Goal: Task Accomplishment & Management: Manage account settings

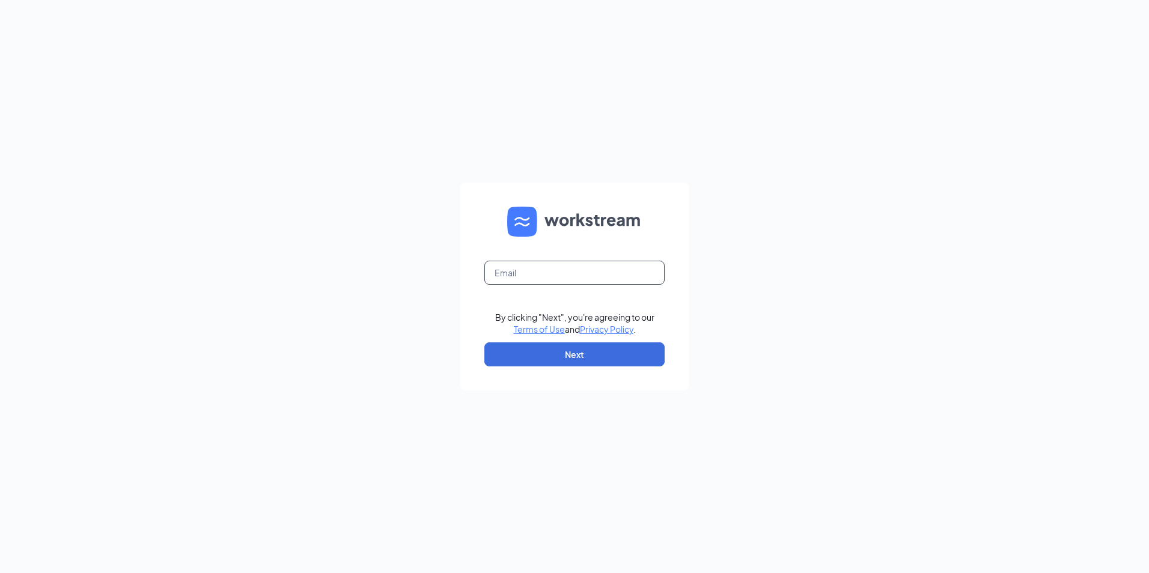
click at [617, 278] on input "text" at bounding box center [574, 273] width 180 height 24
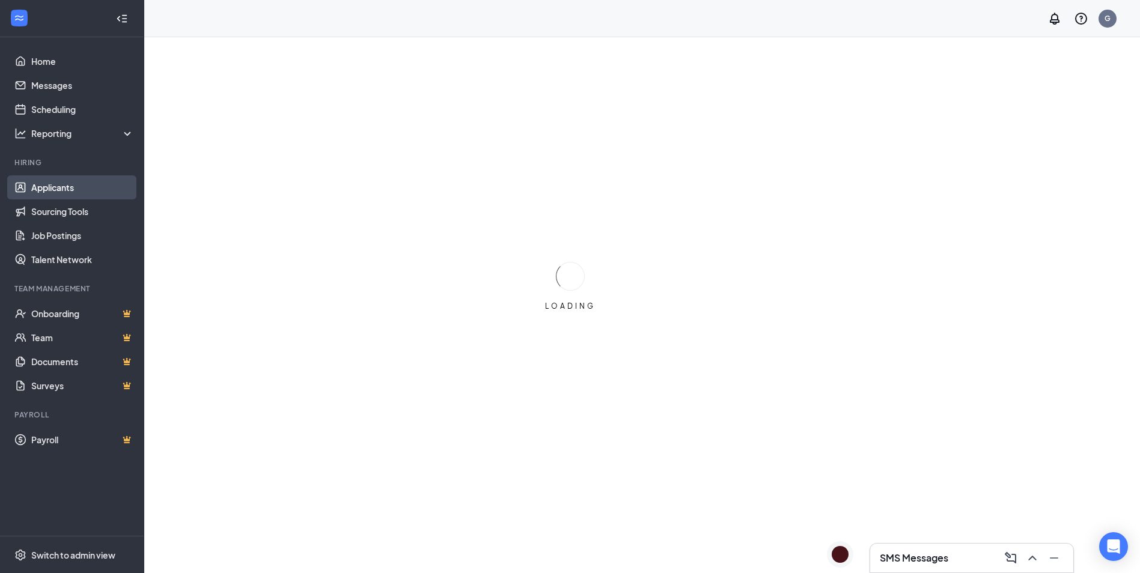
click at [85, 187] on link "Applicants" at bounding box center [82, 188] width 103 height 24
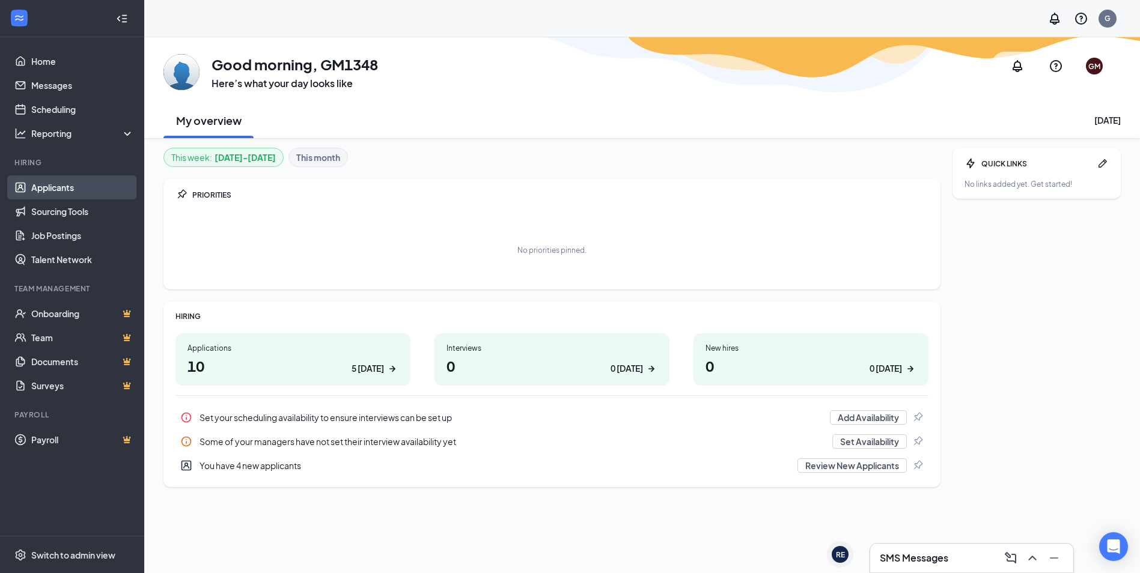
click at [91, 185] on link "Applicants" at bounding box center [82, 188] width 103 height 24
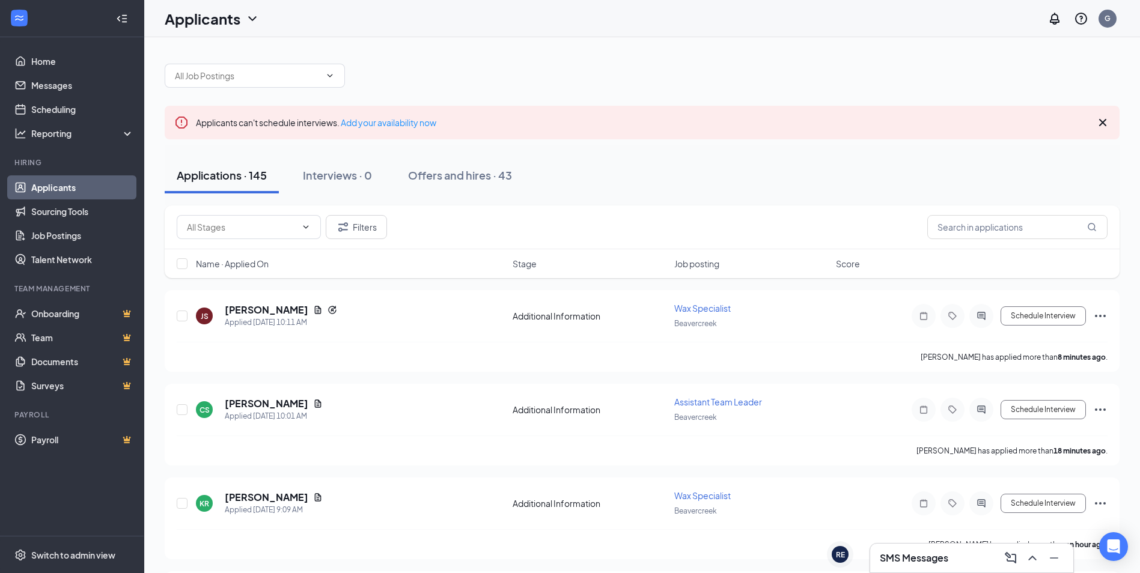
click at [293, 408] on h5 "[PERSON_NAME]" at bounding box center [267, 403] width 84 height 13
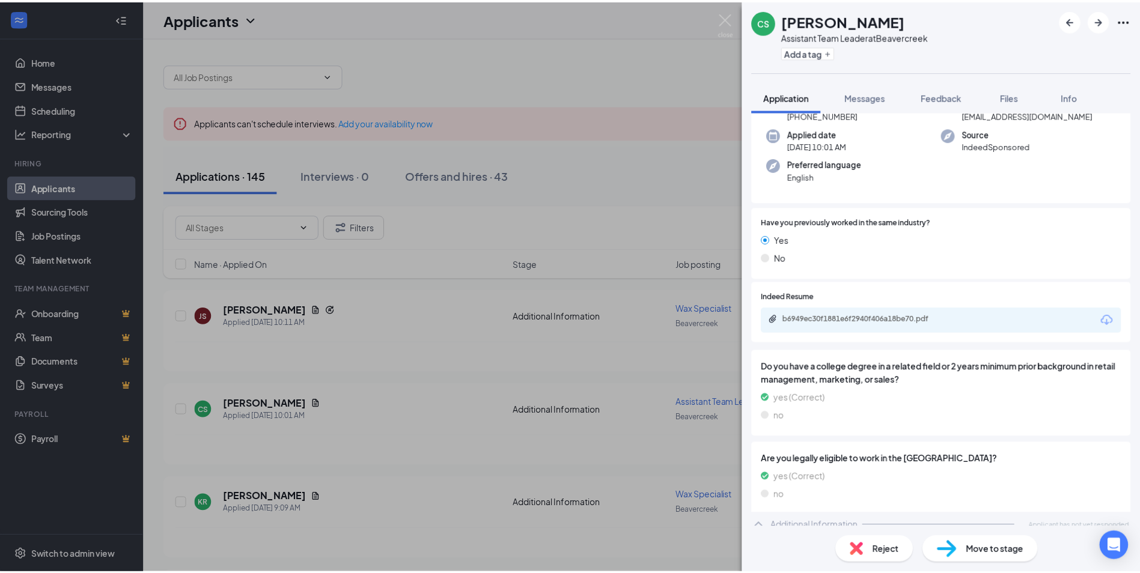
scroll to position [124, 0]
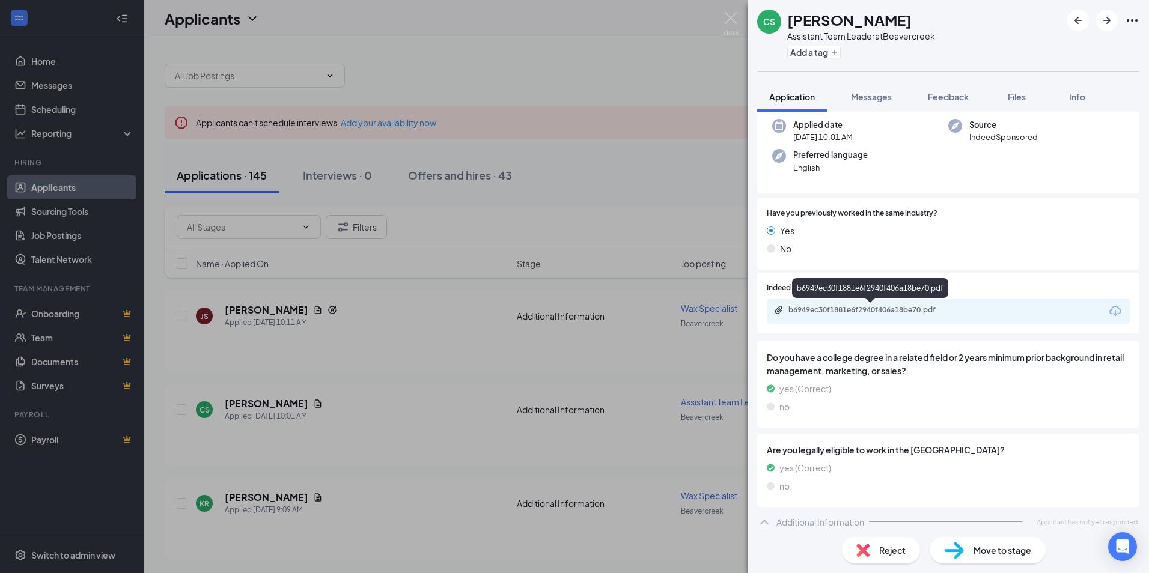
click at [942, 314] on div "b6949ec30f1881e6f2940f406a18be70.pdf" at bounding box center [873, 310] width 168 height 10
click at [427, 343] on div "CS [PERSON_NAME] Assistant Team Leader at [GEOGRAPHIC_DATA] Add a tag Applicati…" at bounding box center [574, 286] width 1149 height 573
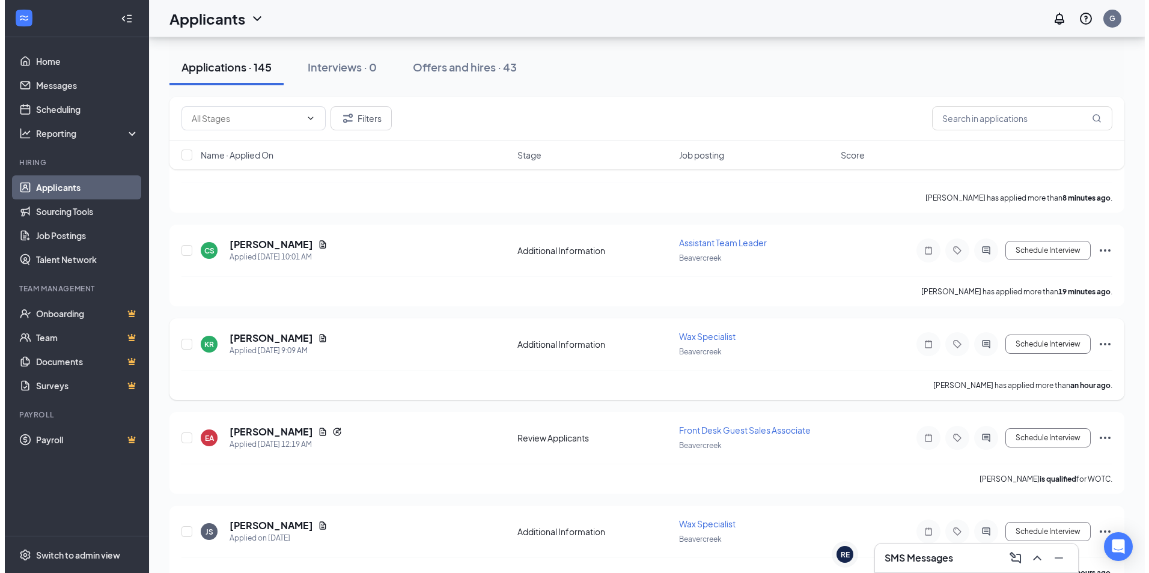
scroll to position [180, 0]
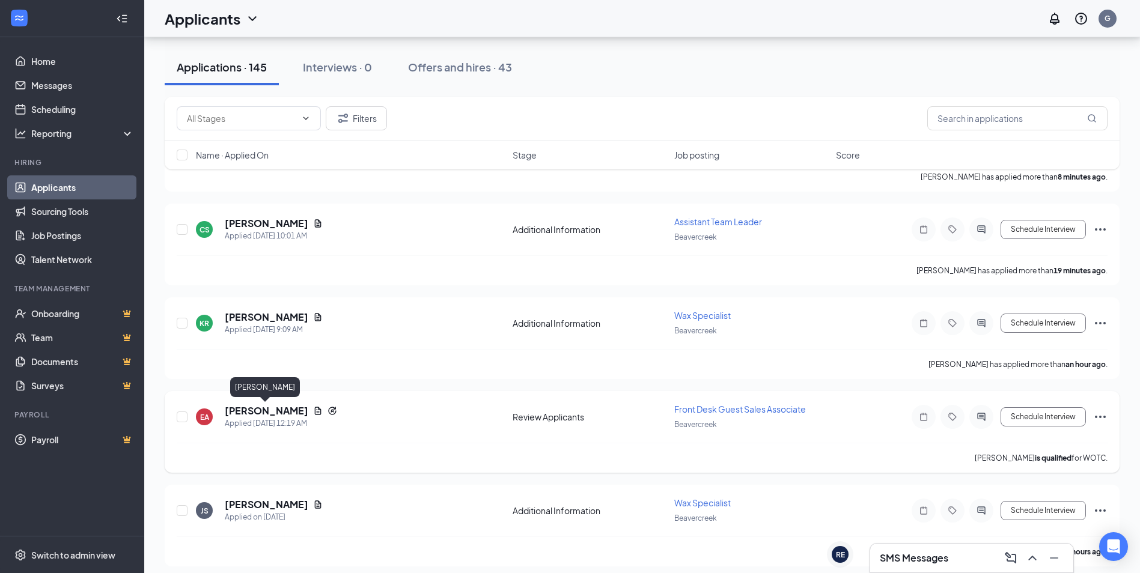
click at [287, 412] on h5 "[PERSON_NAME]" at bounding box center [267, 411] width 84 height 13
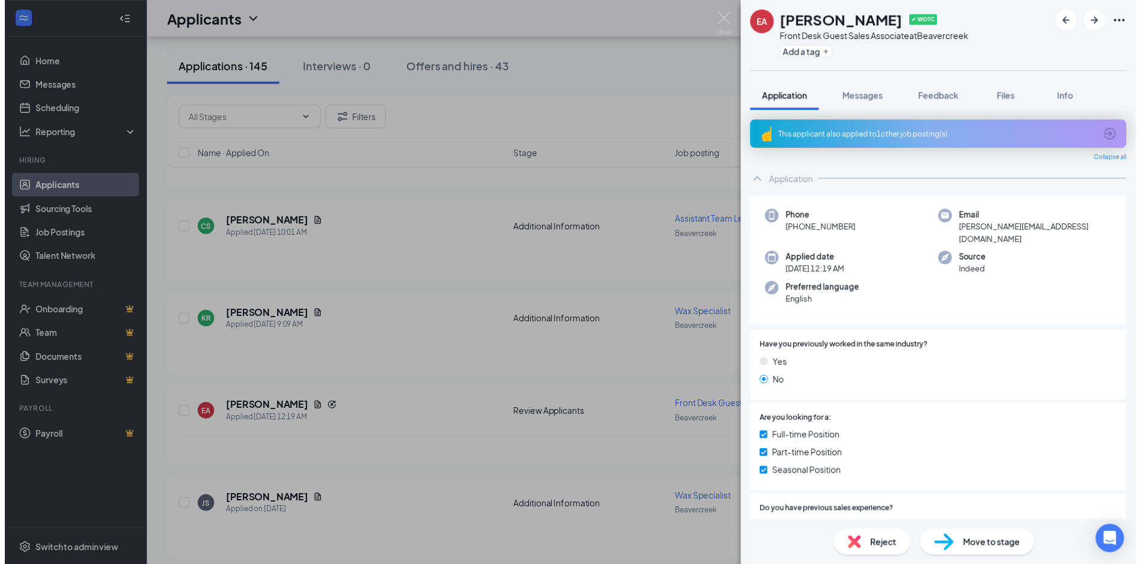
scroll to position [120, 0]
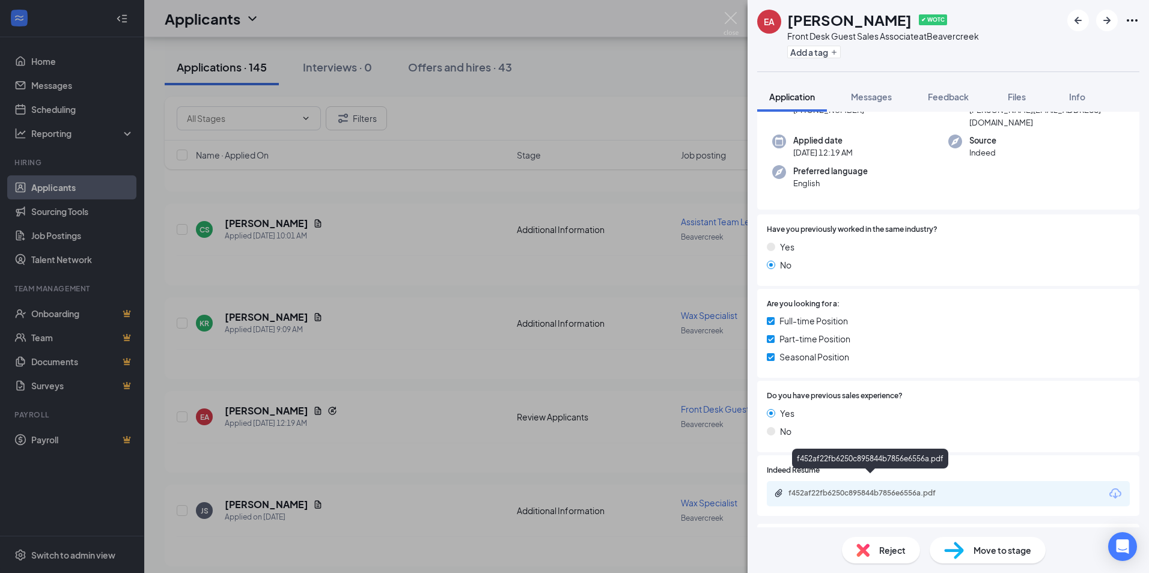
click at [873, 489] on div "f452af22fb6250c895844b7856e6556a.pdf" at bounding box center [873, 494] width 168 height 10
click at [709, 263] on div "EA [PERSON_NAME] ✔ WOTC Front Desk Guest Sales Associate at [GEOGRAPHIC_DATA] A…" at bounding box center [574, 286] width 1149 height 573
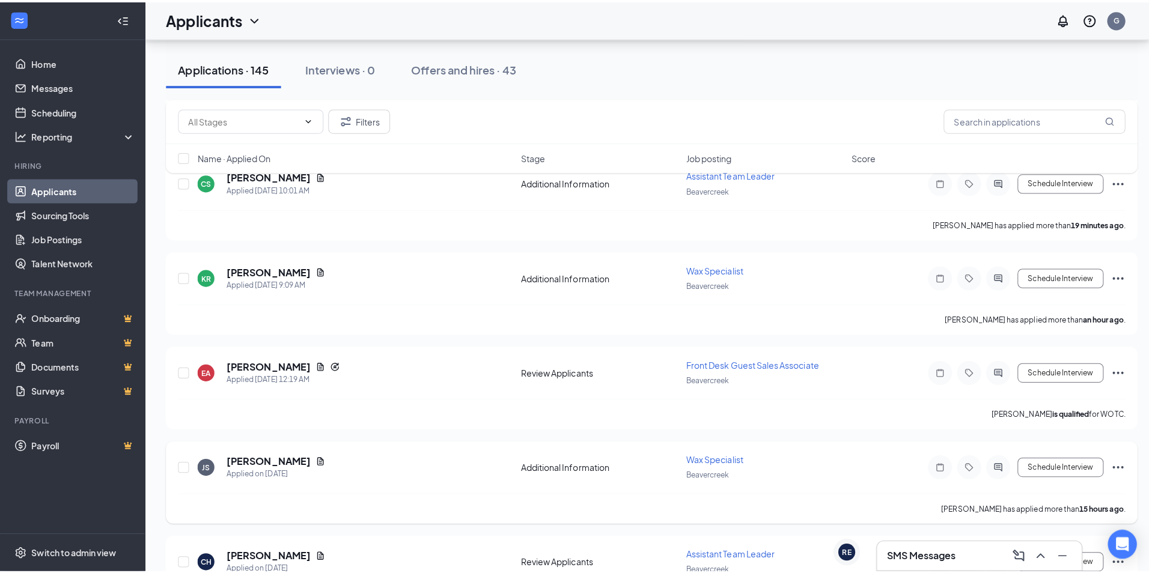
scroll to position [361, 0]
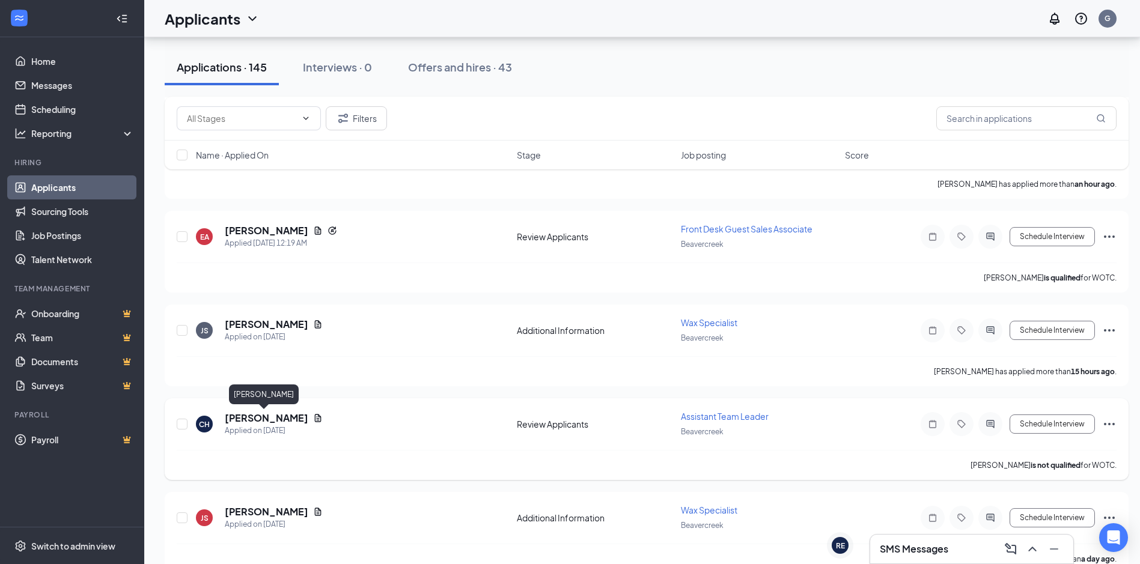
click at [251, 418] on h5 "[PERSON_NAME]" at bounding box center [267, 418] width 84 height 13
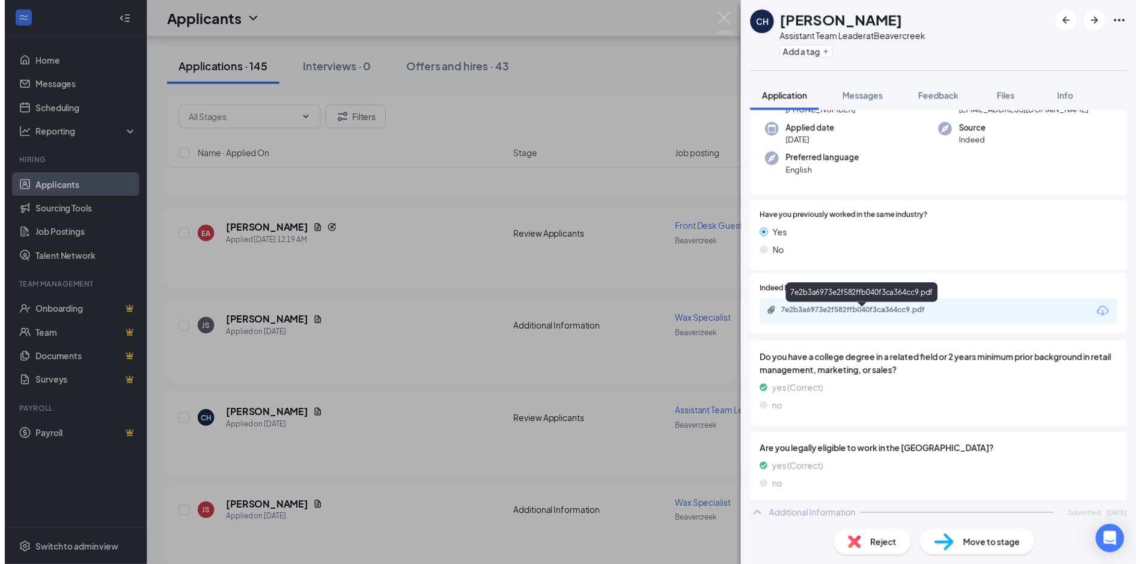
scroll to position [120, 0]
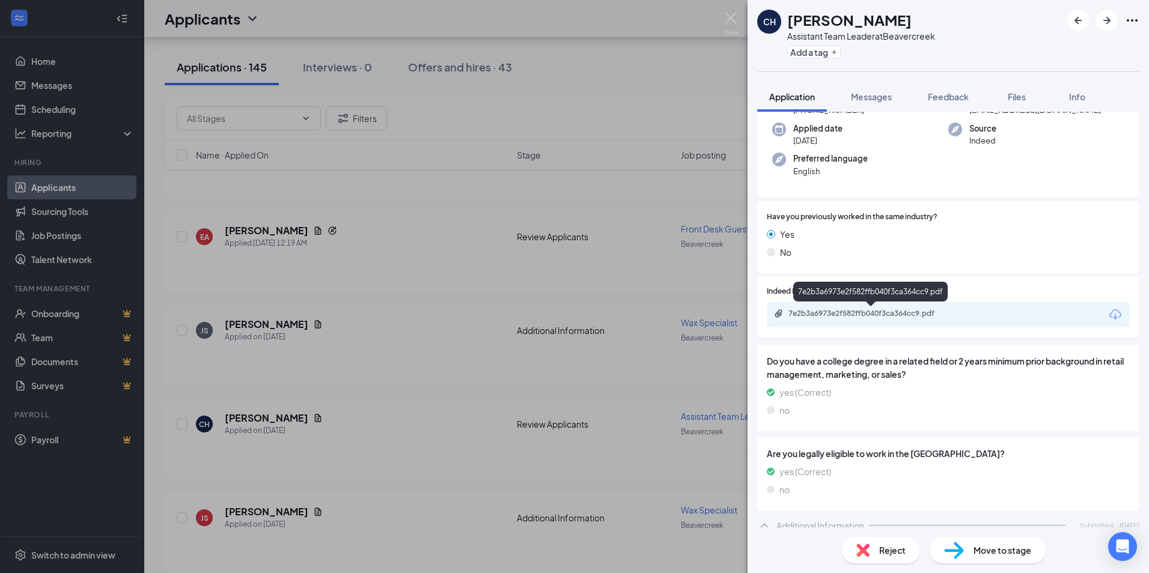
click at [962, 316] on div "7e2b3a6973e2f582ffb040f3ca364cc9.pdf" at bounding box center [871, 314] width 195 height 10
click at [436, 358] on div "CH [PERSON_NAME] Assistant Team Leader at [GEOGRAPHIC_DATA] Add a tag Applicati…" at bounding box center [574, 286] width 1149 height 573
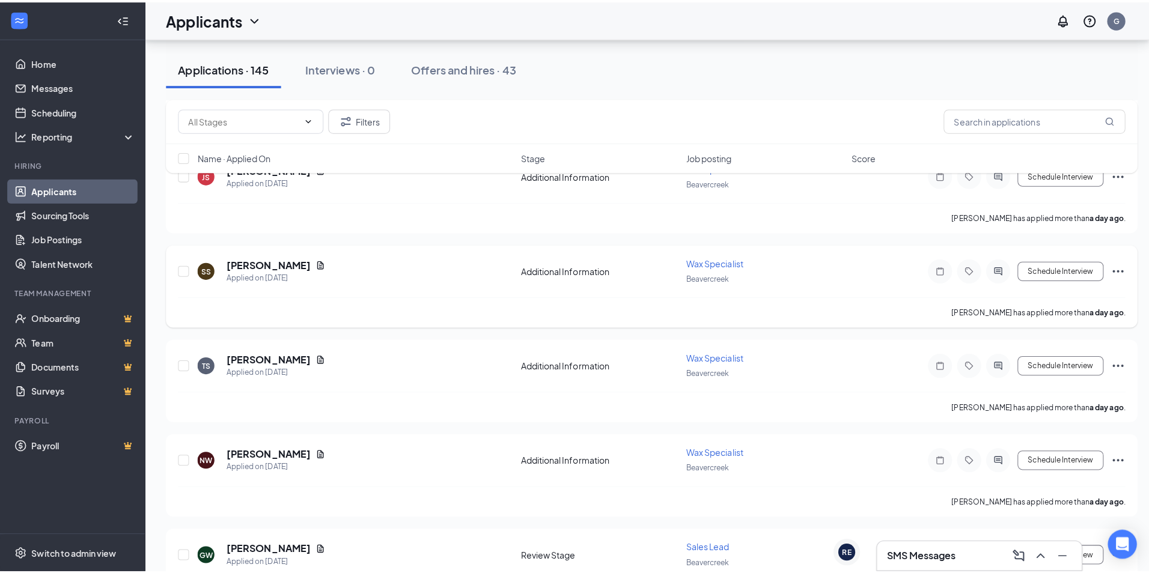
scroll to position [902, 0]
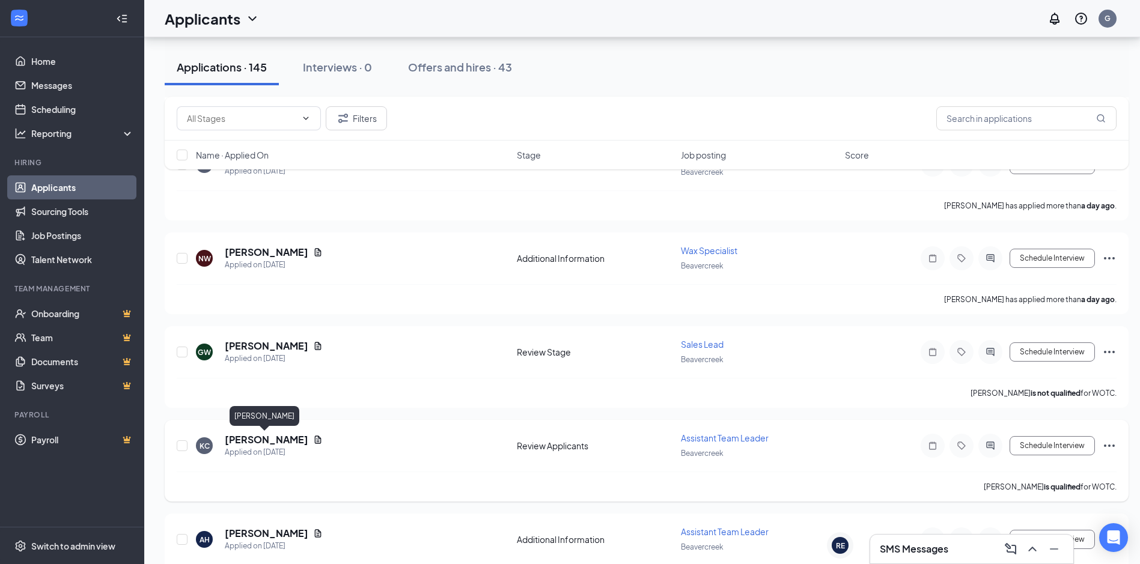
click at [282, 441] on h5 "[PERSON_NAME]" at bounding box center [267, 439] width 84 height 13
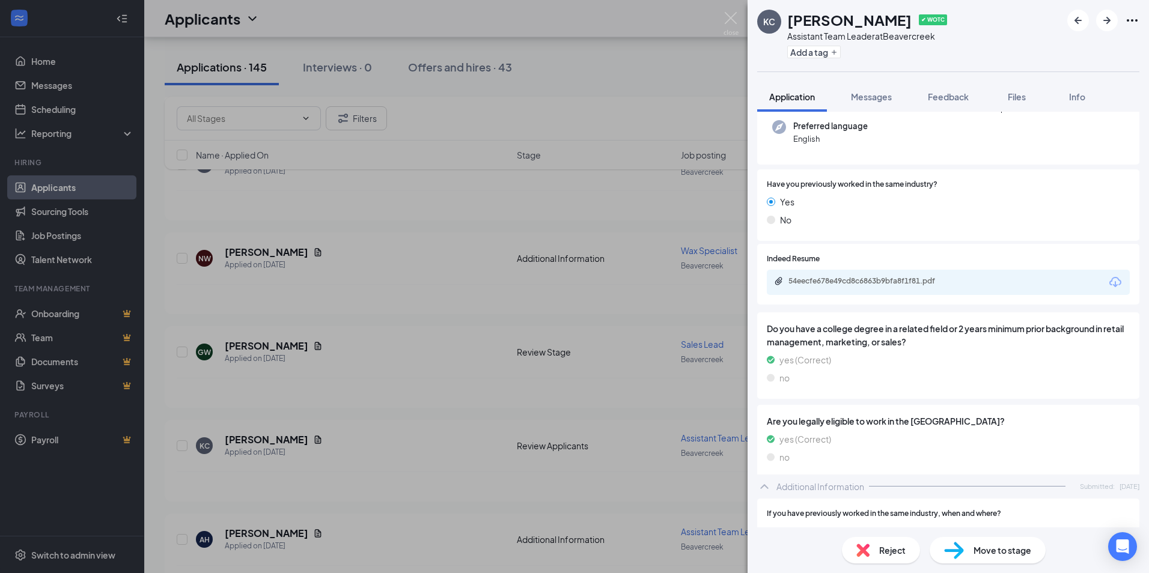
scroll to position [240, 0]
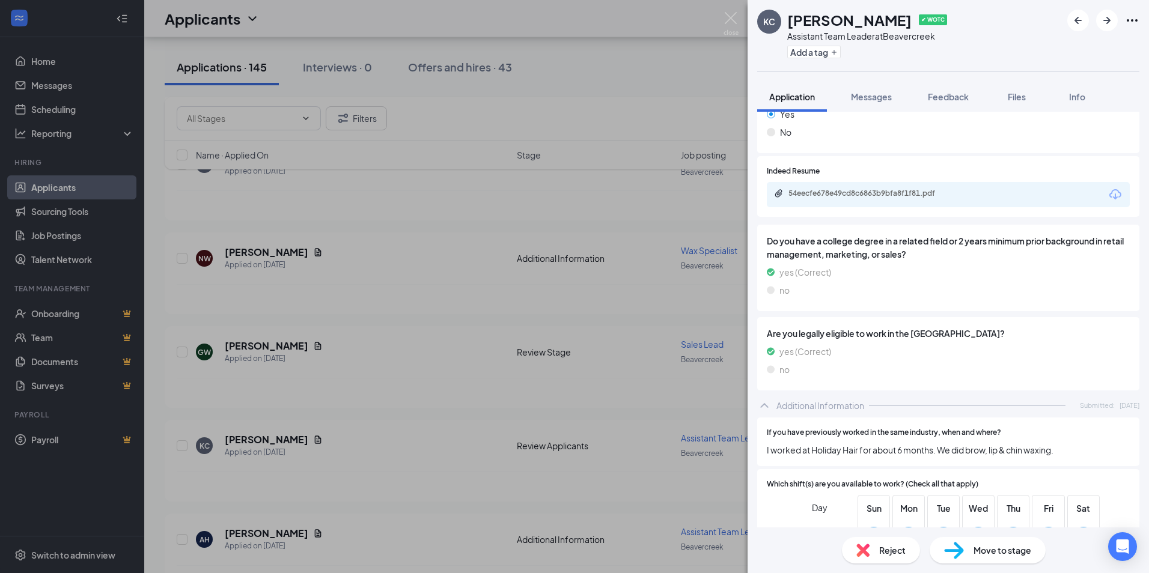
click at [925, 192] on div "54eecfe678e49cd8c6863b9bfa8f1f81.pdf" at bounding box center [873, 194] width 168 height 10
click at [490, 432] on div "[PERSON_NAME] [PERSON_NAME] ✔ WOTC Assistant Team Leader at [GEOGRAPHIC_DATA] A…" at bounding box center [574, 286] width 1149 height 573
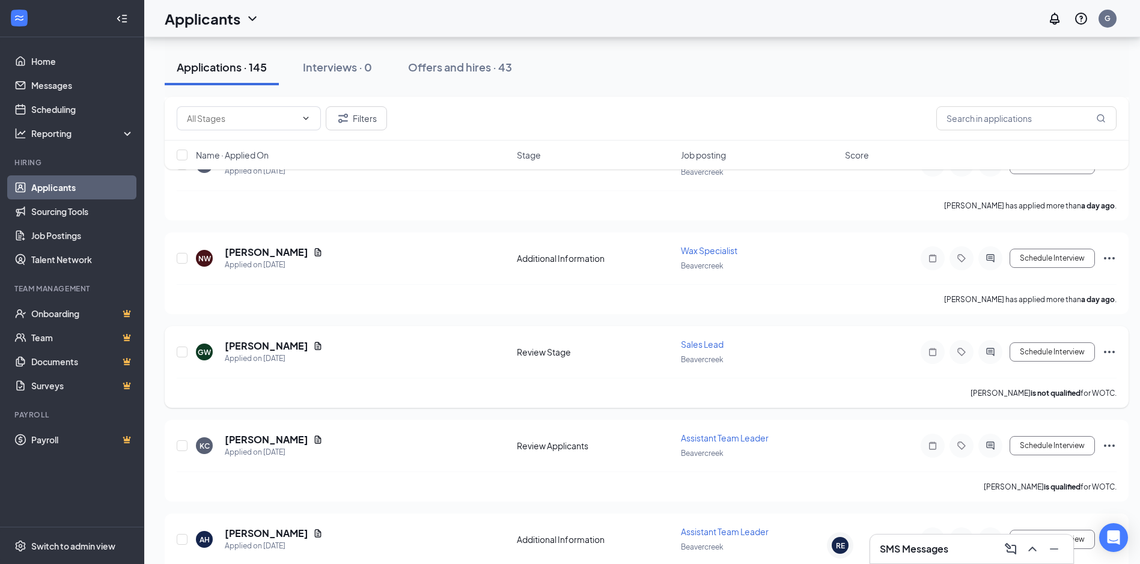
click at [256, 346] on h5 "[PERSON_NAME]" at bounding box center [267, 346] width 84 height 13
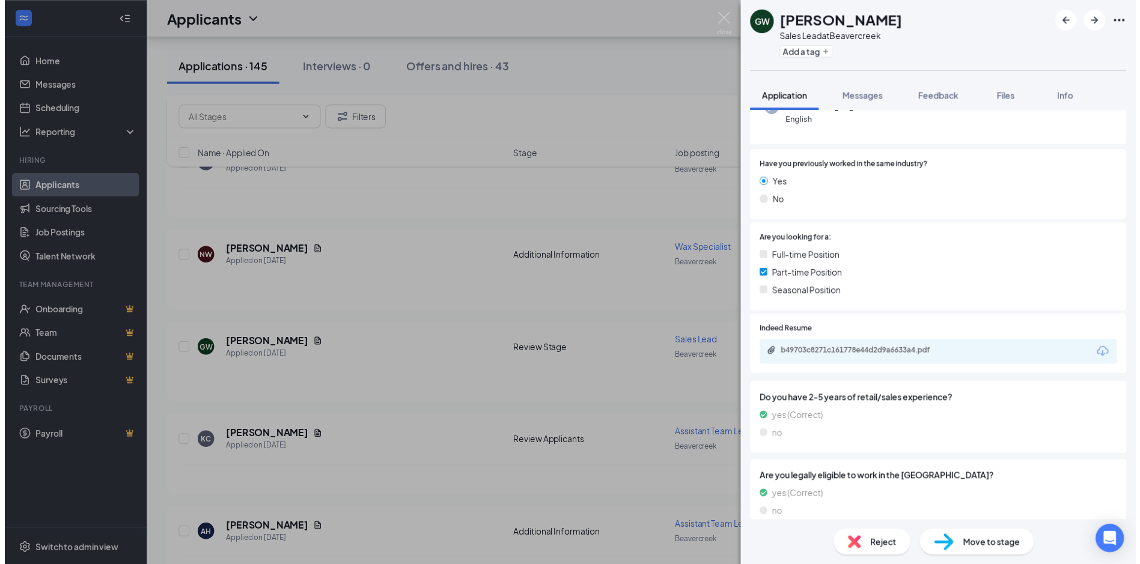
scroll to position [180, 0]
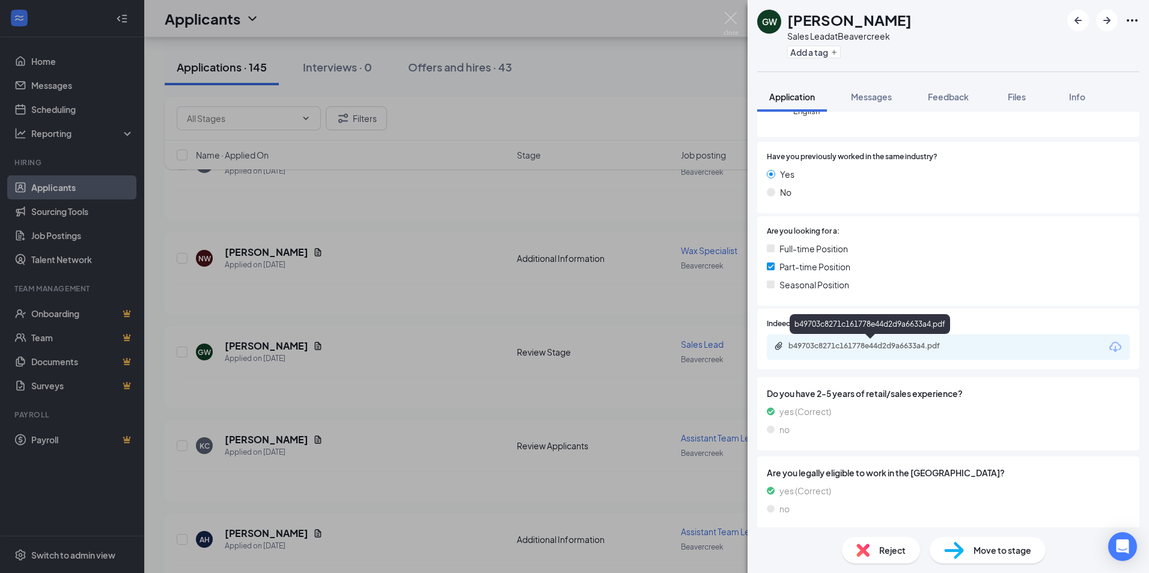
click at [922, 347] on div "b49703c8271c161778e44d2d9a6633a4.pdf" at bounding box center [873, 346] width 168 height 10
click at [527, 424] on div "GW [PERSON_NAME] Sales Lead at [GEOGRAPHIC_DATA] Add a tag Application Messages…" at bounding box center [574, 286] width 1149 height 573
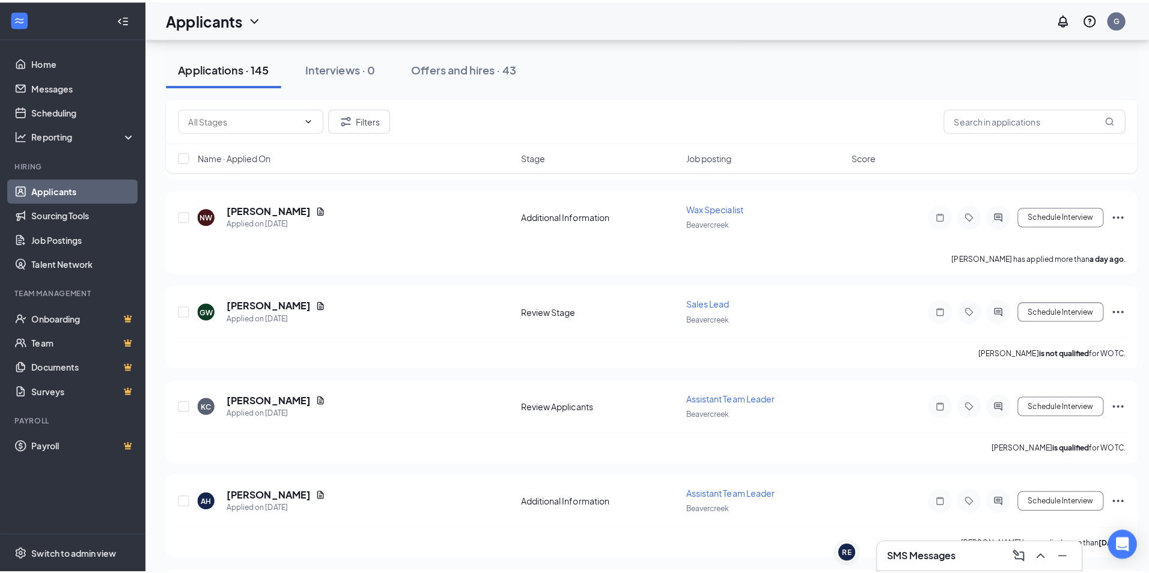
scroll to position [1022, 0]
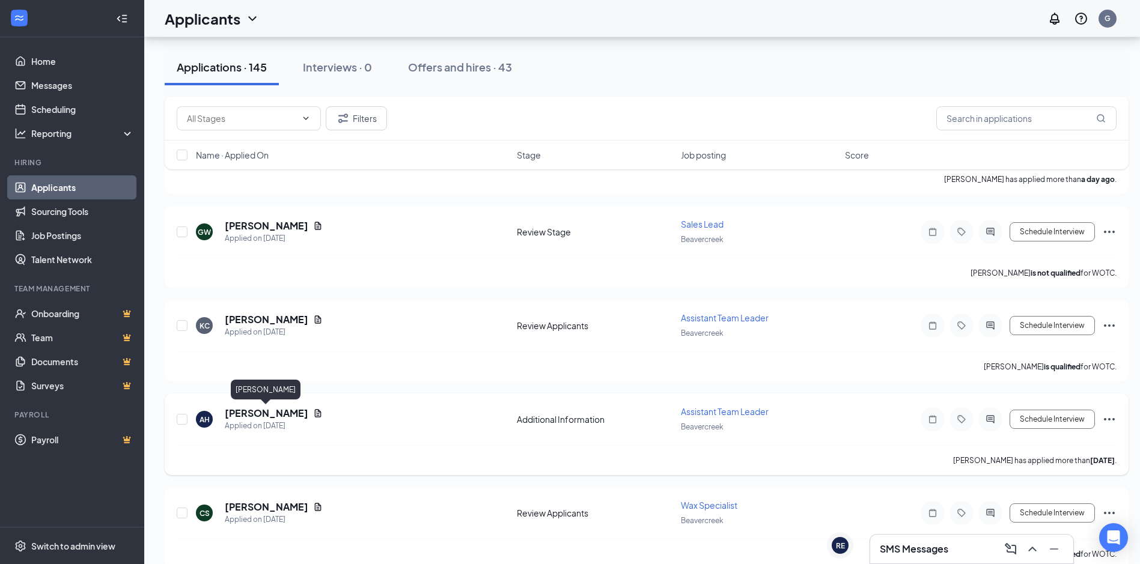
click at [287, 415] on h5 "[PERSON_NAME]" at bounding box center [267, 413] width 84 height 13
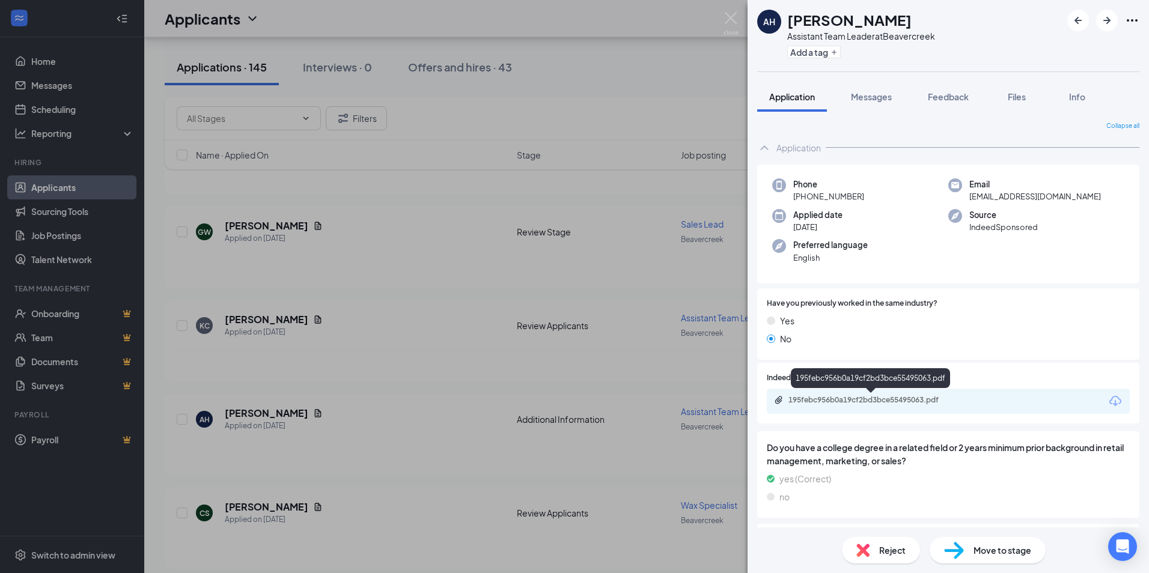
click at [916, 401] on div "195febc956b0a19cf2bd3bce55495063.pdf" at bounding box center [873, 400] width 168 height 10
click at [400, 396] on div "[PERSON_NAME] Assistant Team Leader at Beavercreek Add a tag Application Messag…" at bounding box center [574, 286] width 1149 height 573
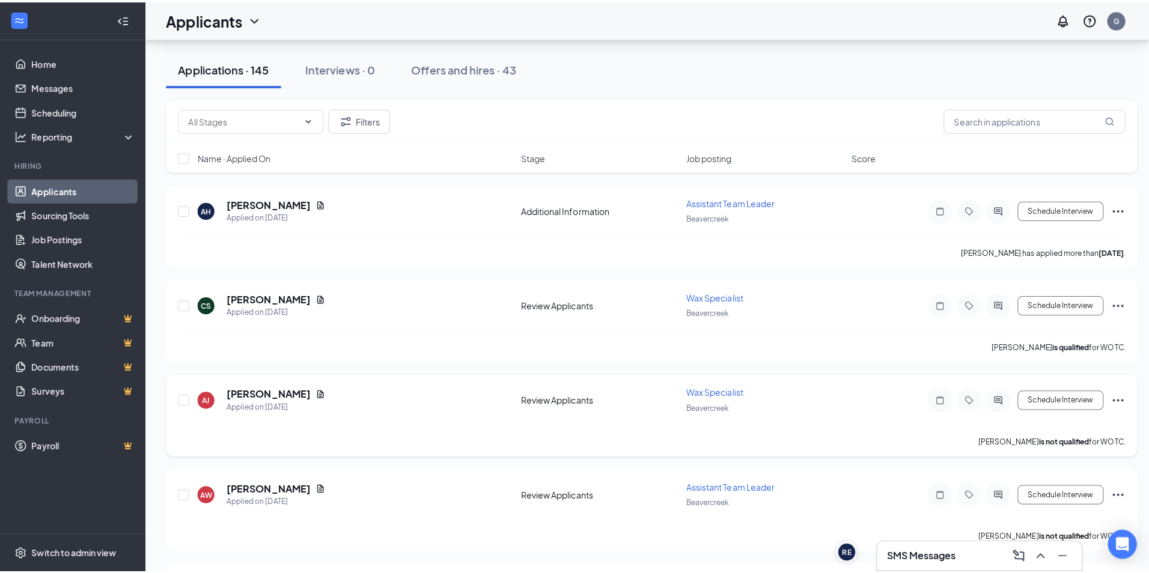
scroll to position [1322, 0]
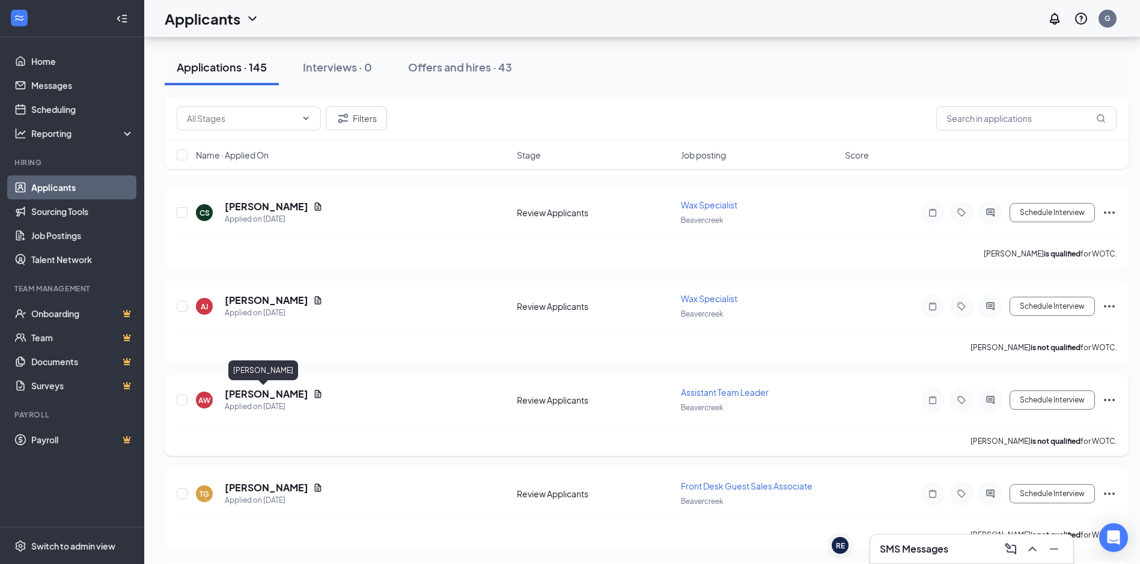
click at [269, 394] on h5 "[PERSON_NAME]" at bounding box center [267, 394] width 84 height 13
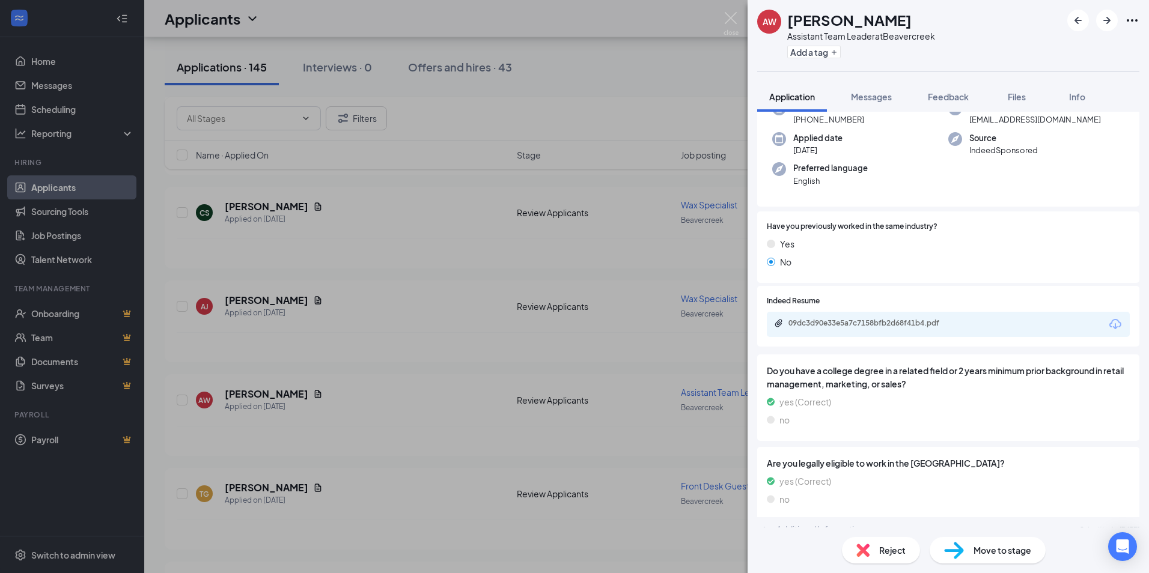
scroll to position [240, 0]
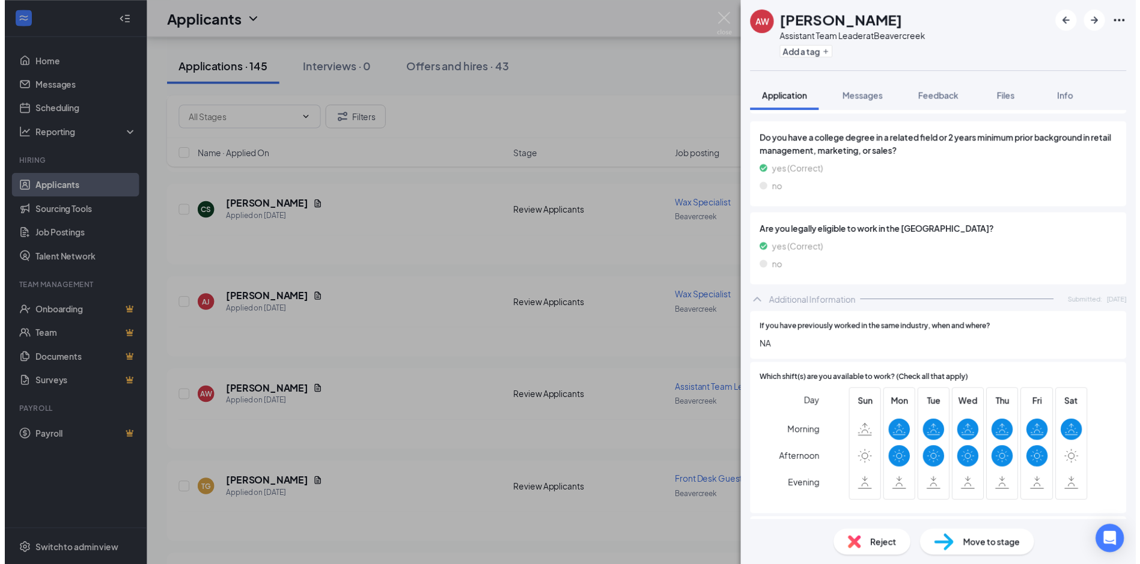
scroll to position [240, 0]
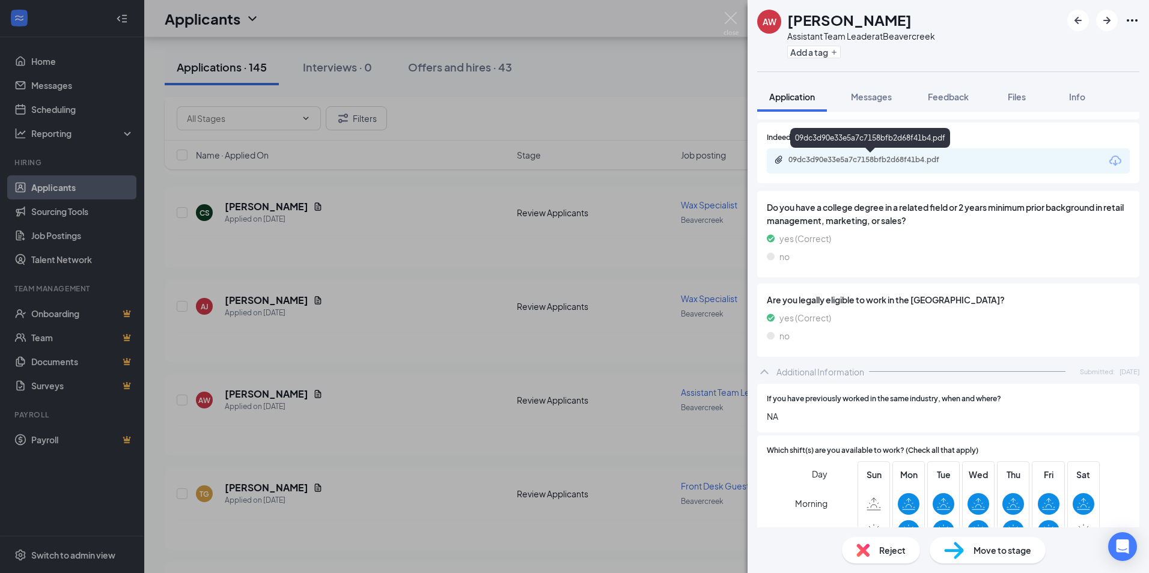
click at [899, 160] on div "09dc3d90e33e5a7c7158bfb2d68f41b4.pdf" at bounding box center [873, 160] width 168 height 10
click at [376, 388] on div "AW [PERSON_NAME] Assistant Team Leader at [GEOGRAPHIC_DATA] Add a tag Applicati…" at bounding box center [574, 286] width 1149 height 573
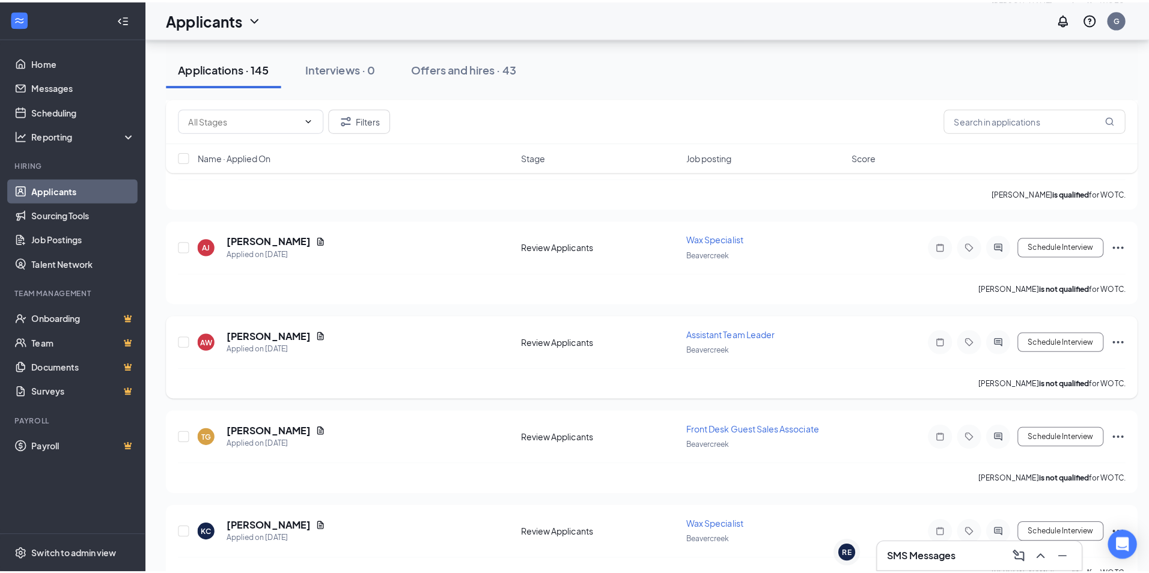
scroll to position [1442, 0]
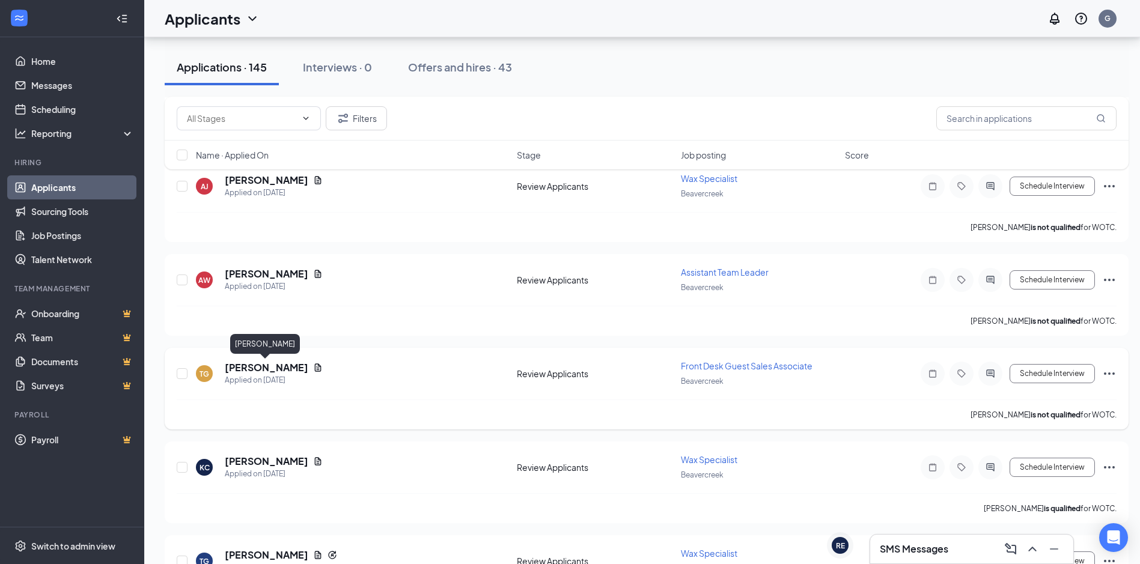
click at [275, 366] on h5 "[PERSON_NAME]" at bounding box center [267, 367] width 84 height 13
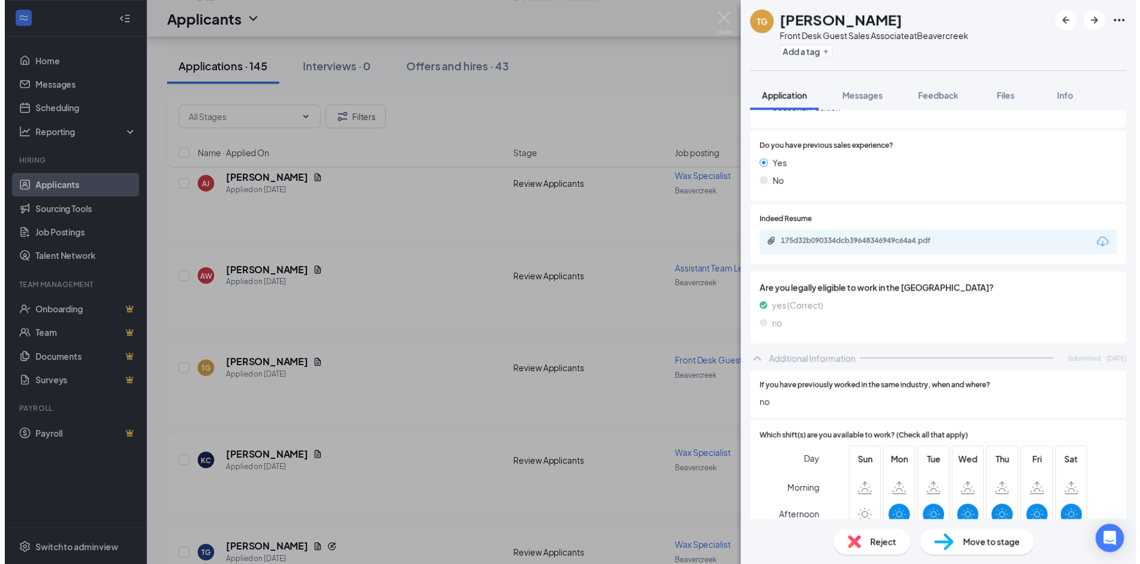
scroll to position [301, 0]
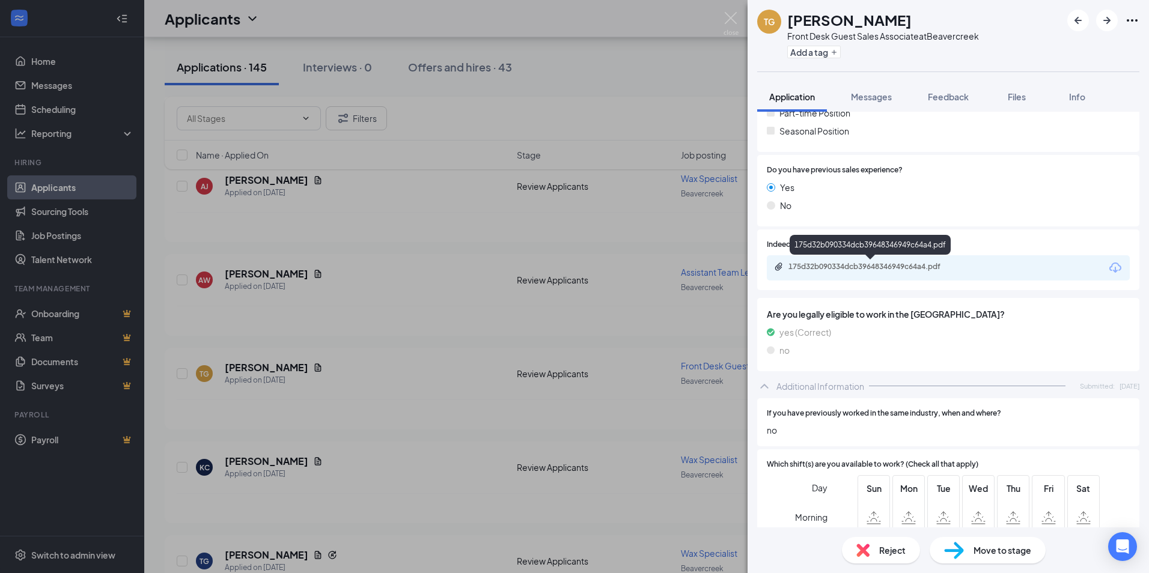
click at [902, 266] on div "175d32b090334dcb39648346949c64a4.pdf" at bounding box center [873, 267] width 168 height 10
click at [466, 399] on div "TG Trinity Gillespie Front Desk Guest Sales Associate at Beavercreek Add a tag …" at bounding box center [574, 286] width 1149 height 573
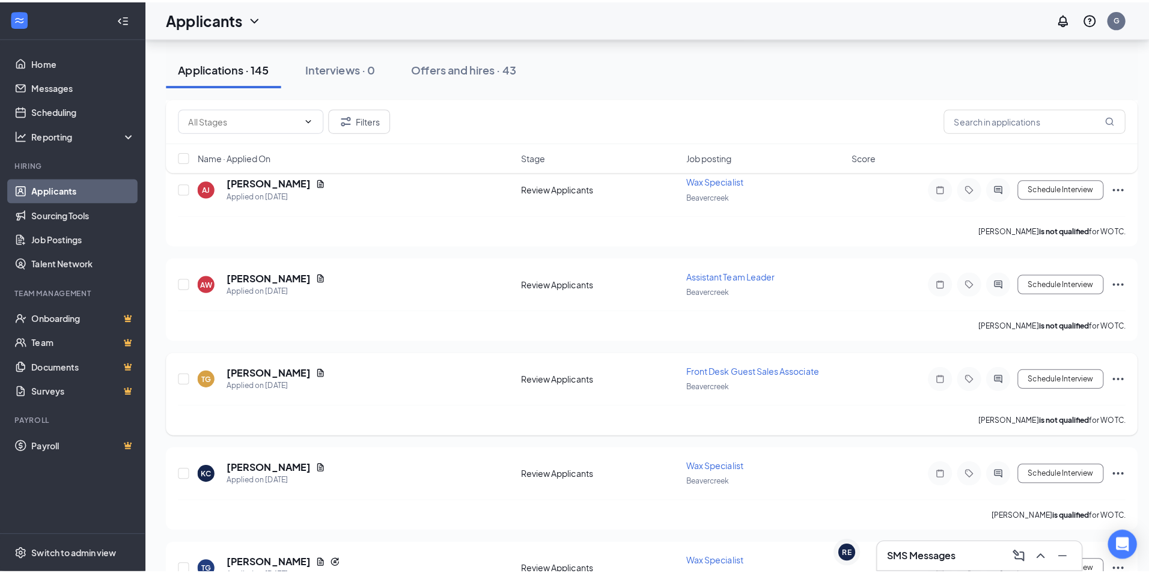
scroll to position [1623, 0]
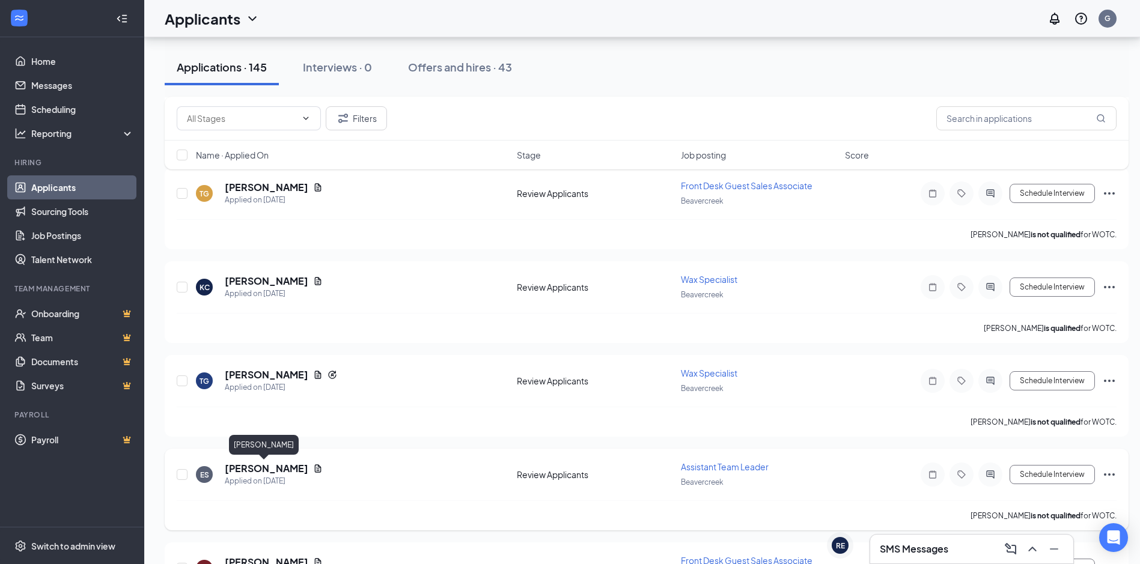
click at [252, 472] on h5 "[PERSON_NAME]" at bounding box center [267, 468] width 84 height 13
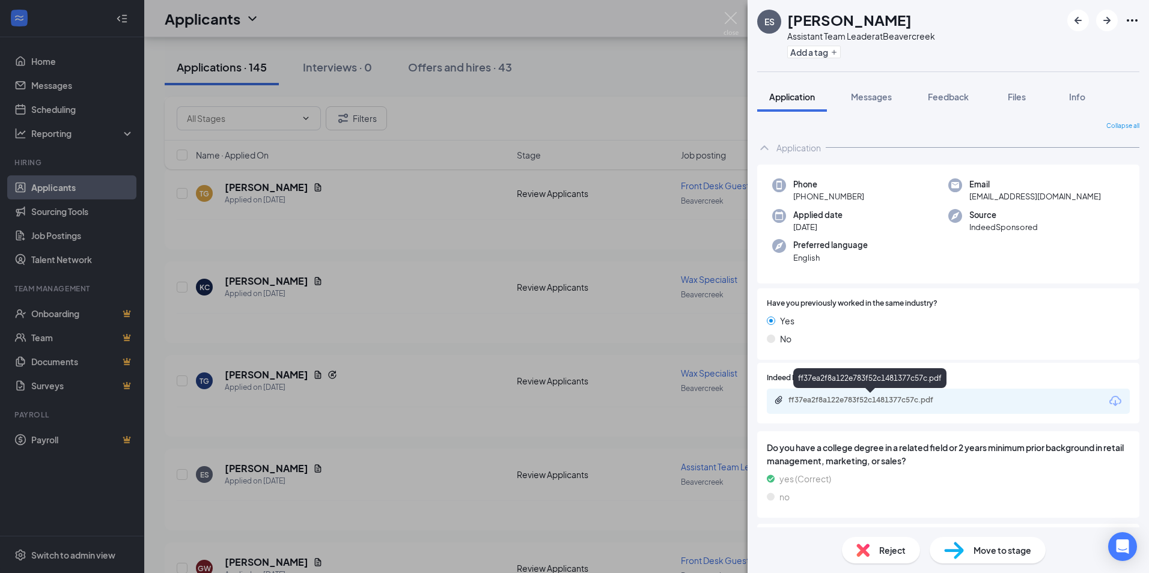
click at [926, 407] on div "ff37ea2f8a122e783f52c1481377c57c.pdf" at bounding box center [871, 400] width 195 height 11
click at [284, 444] on div "ES Eugene Spivey Assistant Team Leader at Beavercreek Add a tag Application Mes…" at bounding box center [574, 286] width 1149 height 573
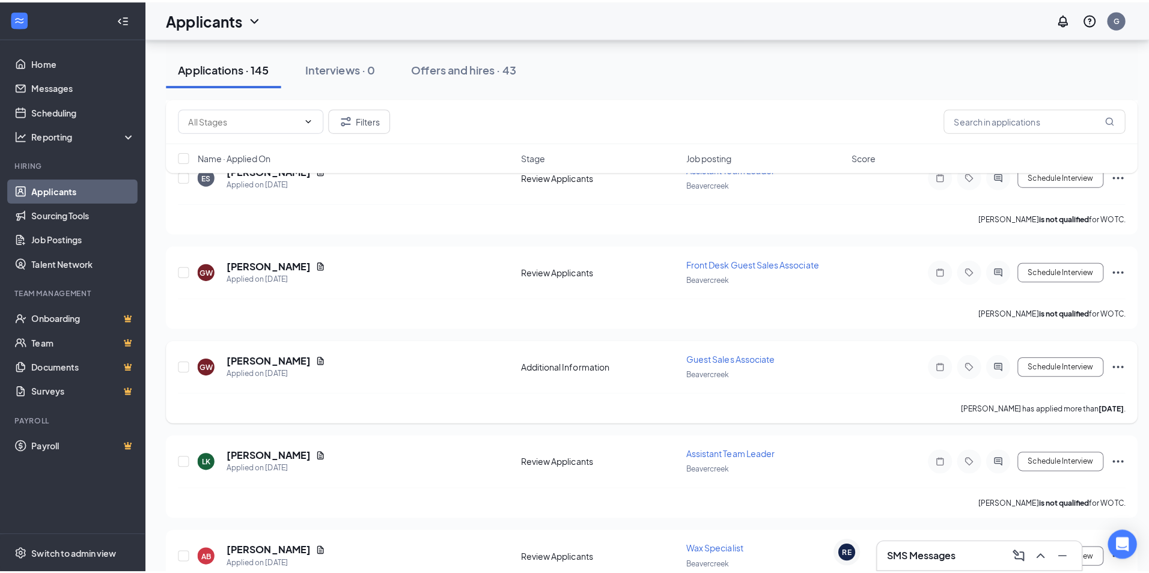
scroll to position [1983, 0]
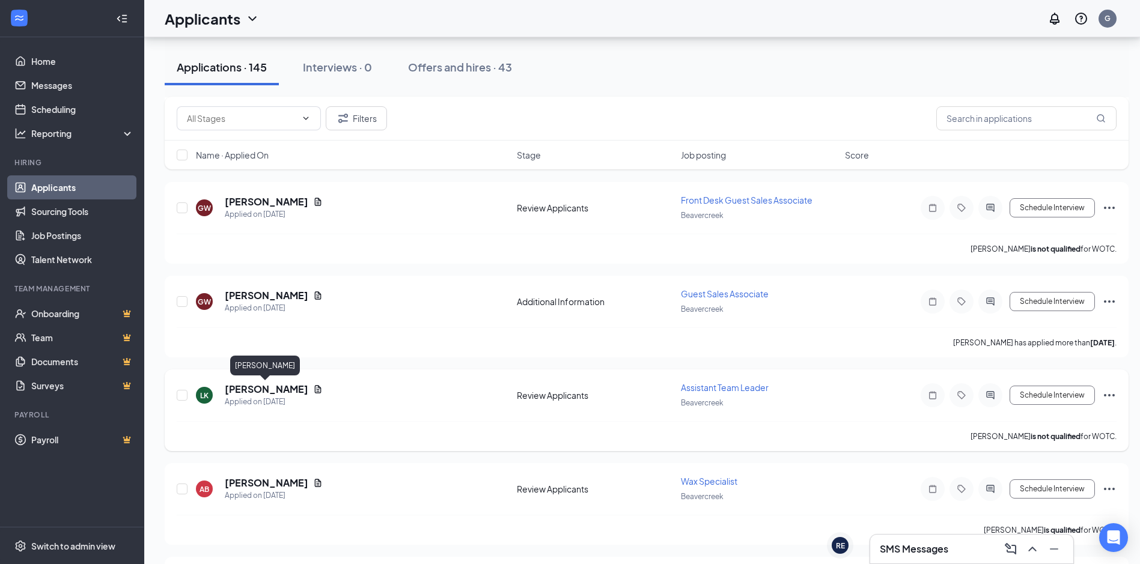
click at [260, 386] on h5 "[PERSON_NAME]" at bounding box center [267, 389] width 84 height 13
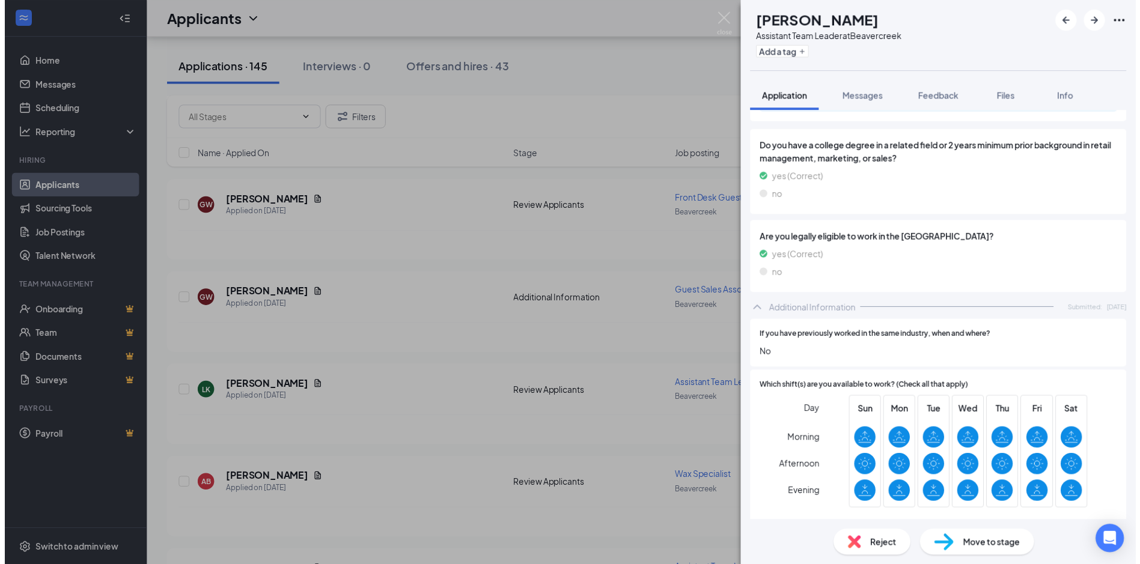
scroll to position [120, 0]
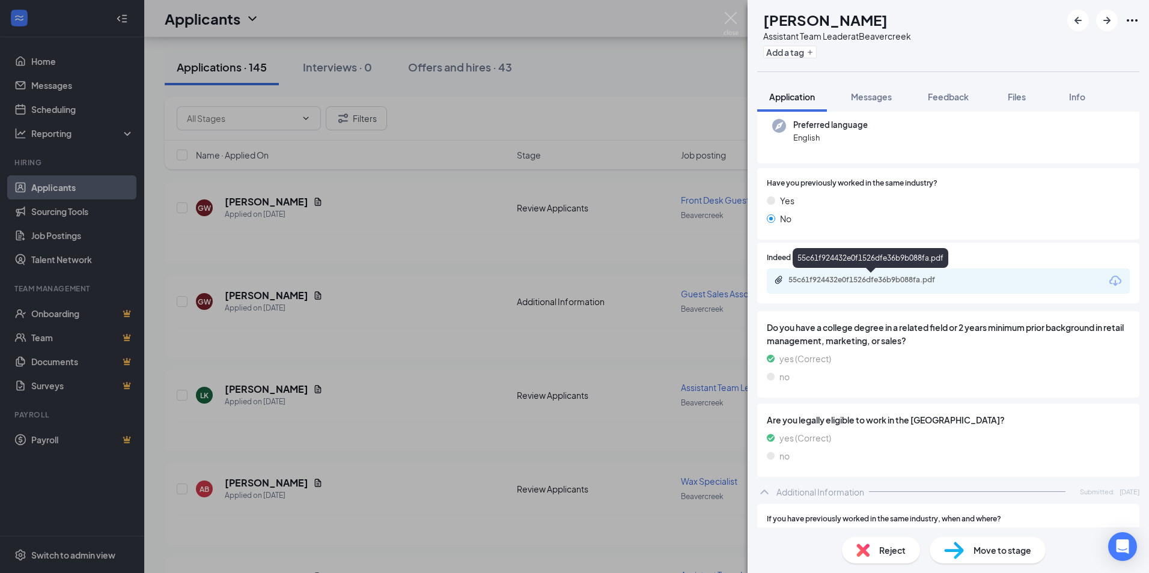
click at [893, 281] on div "55c61f924432e0f1526dfe36b9b088fa.pdf" at bounding box center [873, 280] width 168 height 10
click at [475, 377] on div "LK Lauren Kichline Assistant Team Leader at Beavercreek Add a tag Application M…" at bounding box center [574, 286] width 1149 height 573
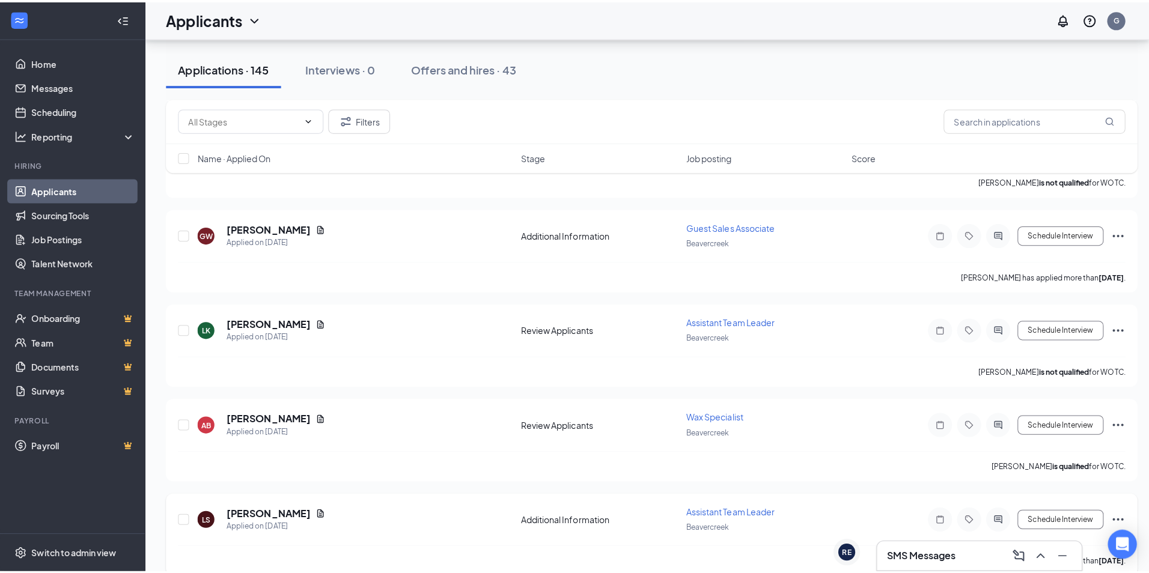
scroll to position [2224, 0]
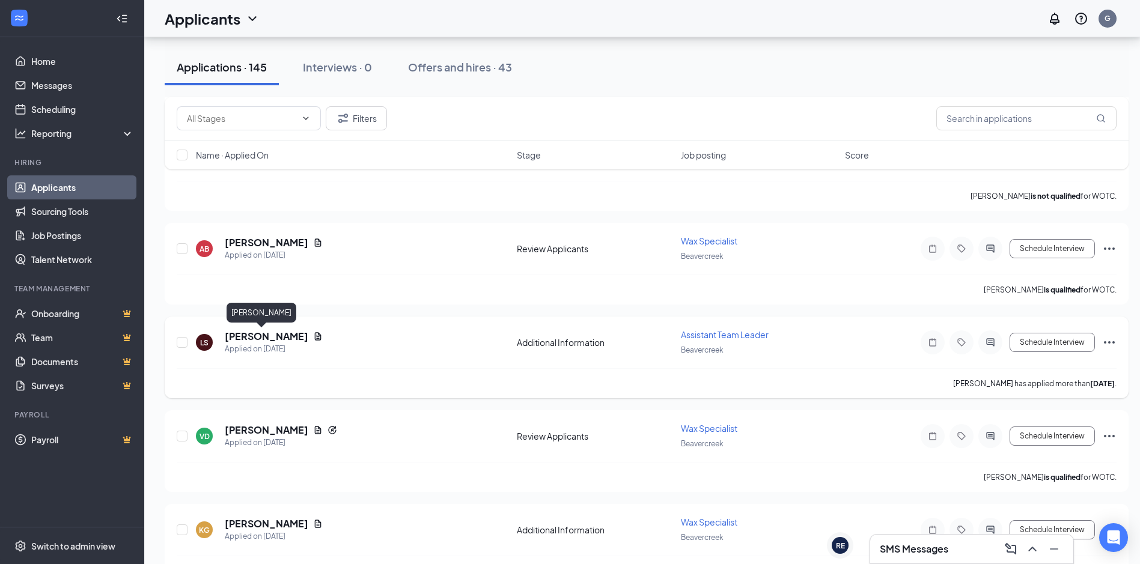
click at [249, 340] on h5 "[PERSON_NAME]" at bounding box center [267, 336] width 84 height 13
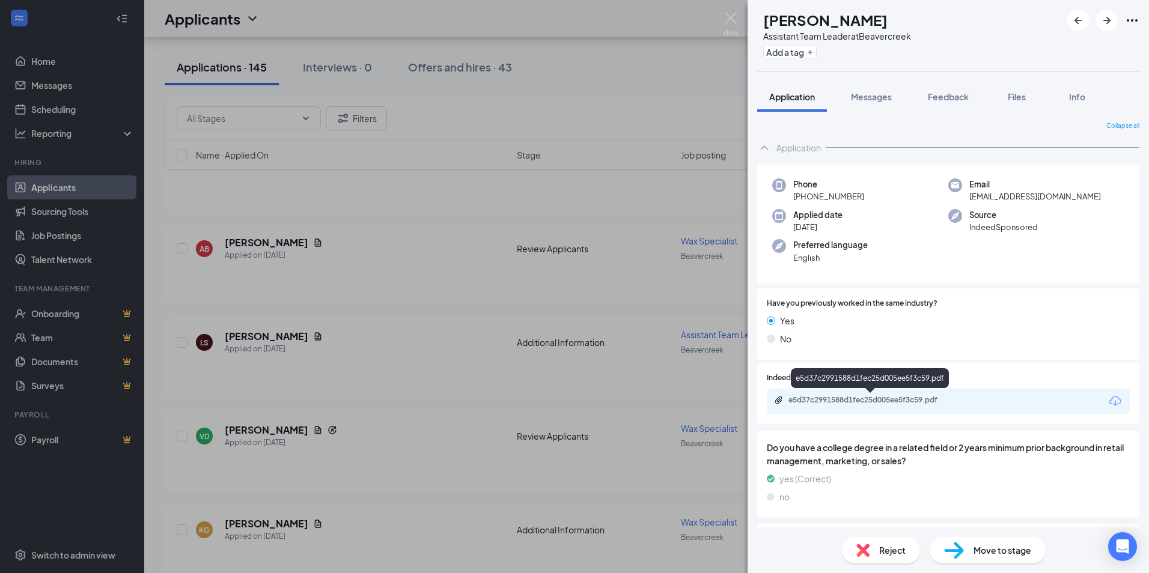
click at [953, 400] on div "e5d37c2991588d1fec25d005ee5f3c59.pdf" at bounding box center [873, 400] width 168 height 10
